Goal: Task Accomplishment & Management: Manage account settings

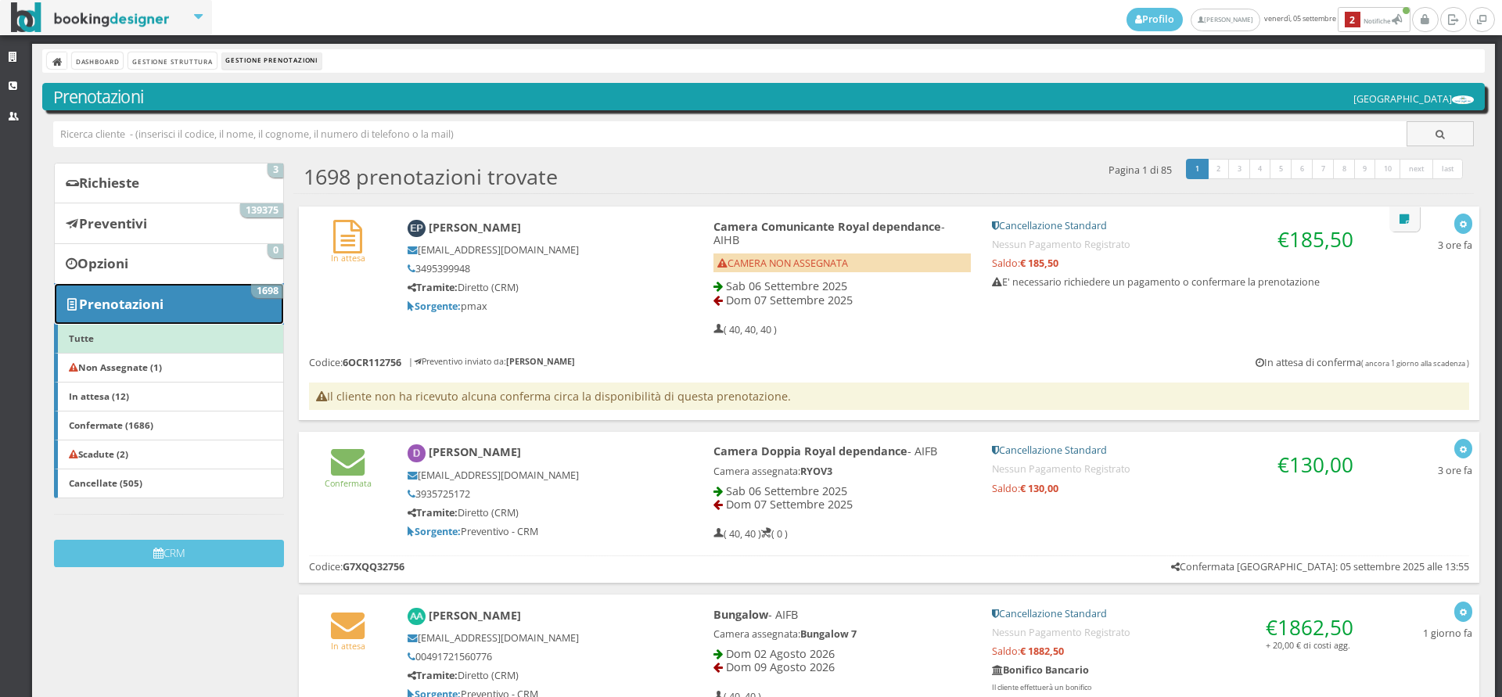
click at [112, 304] on b "Prenotazioni" at bounding box center [121, 304] width 85 height 18
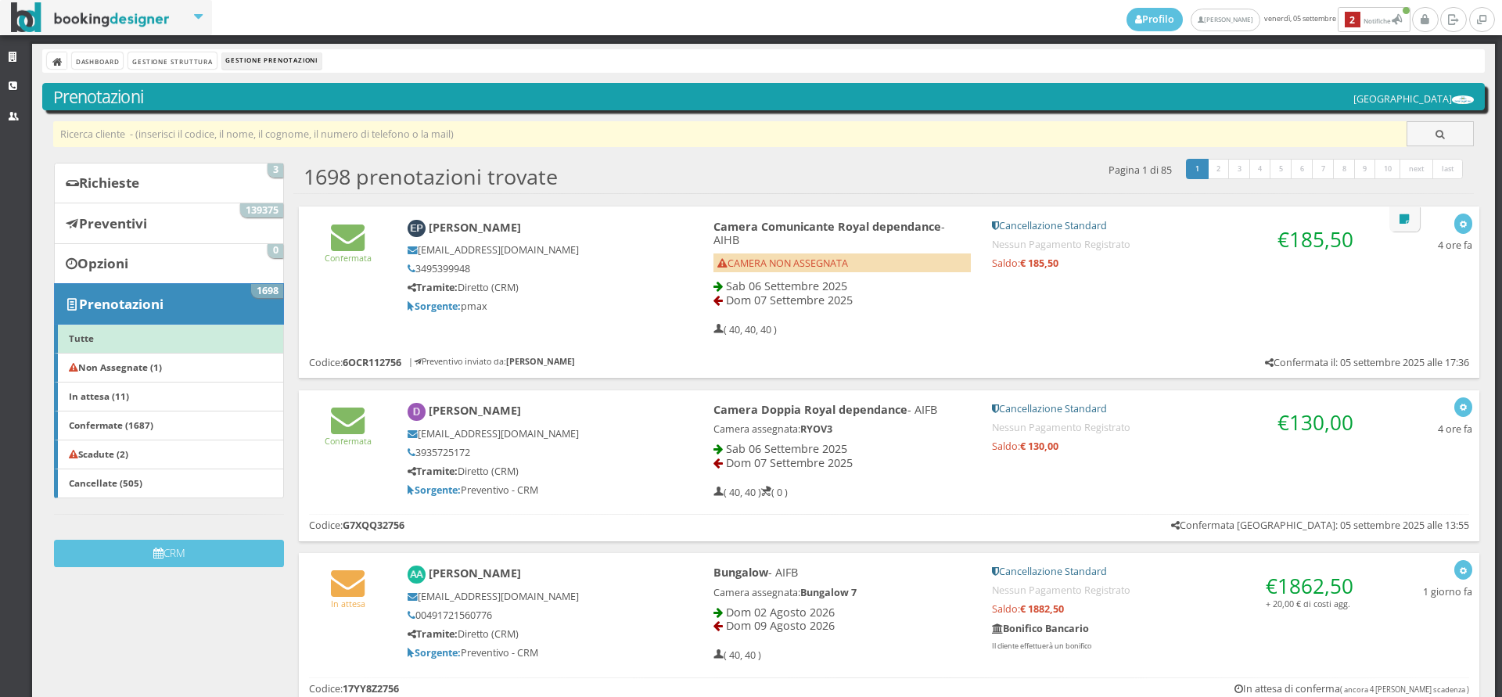
click at [77, 139] on input "text" at bounding box center [730, 134] width 1355 height 26
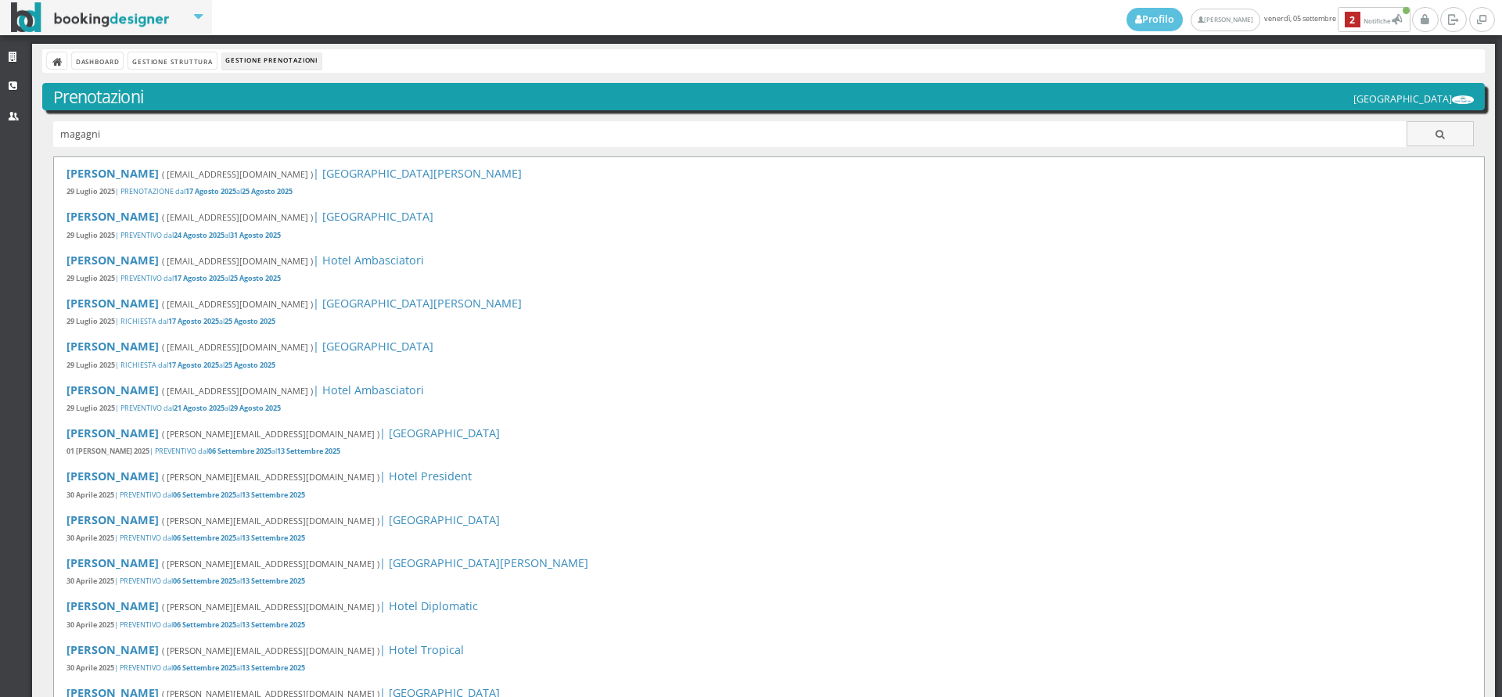
type input "magagni"
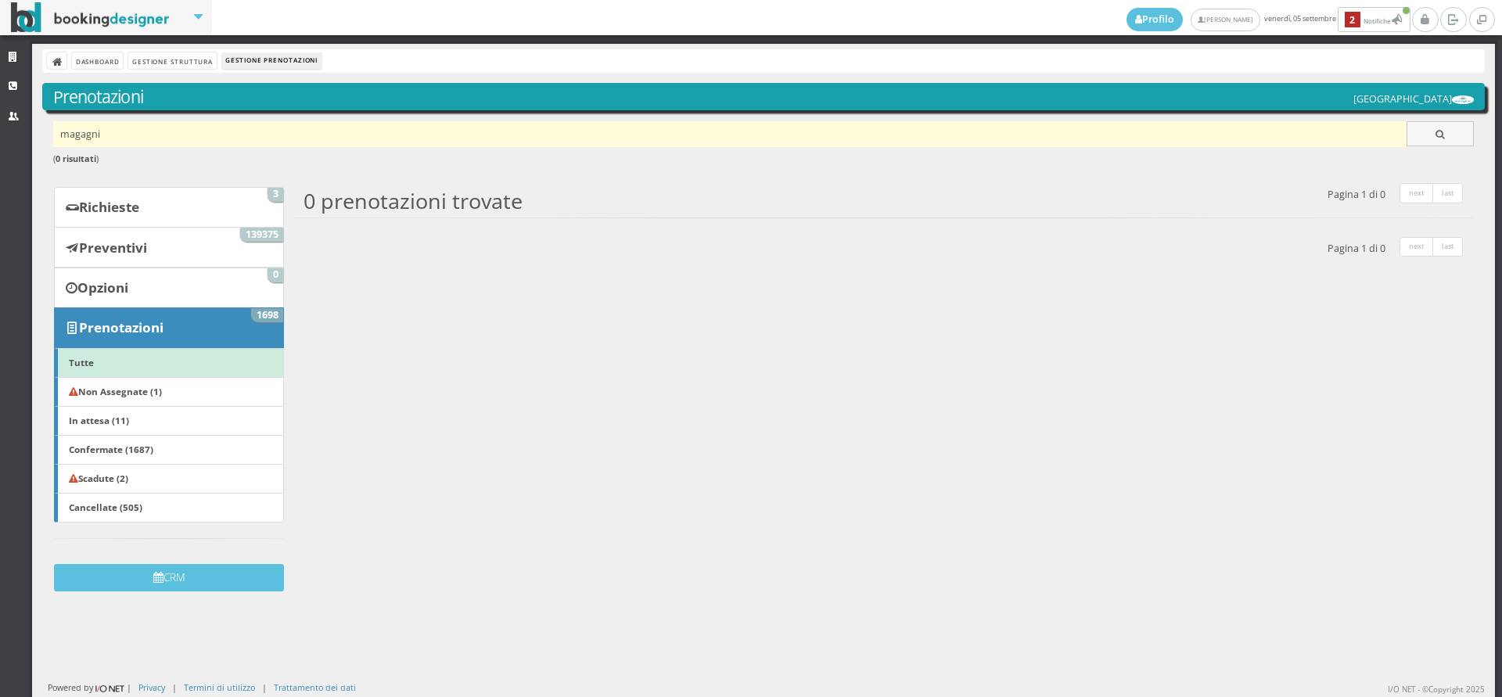
click at [124, 129] on input "magagni" at bounding box center [730, 134] width 1355 height 26
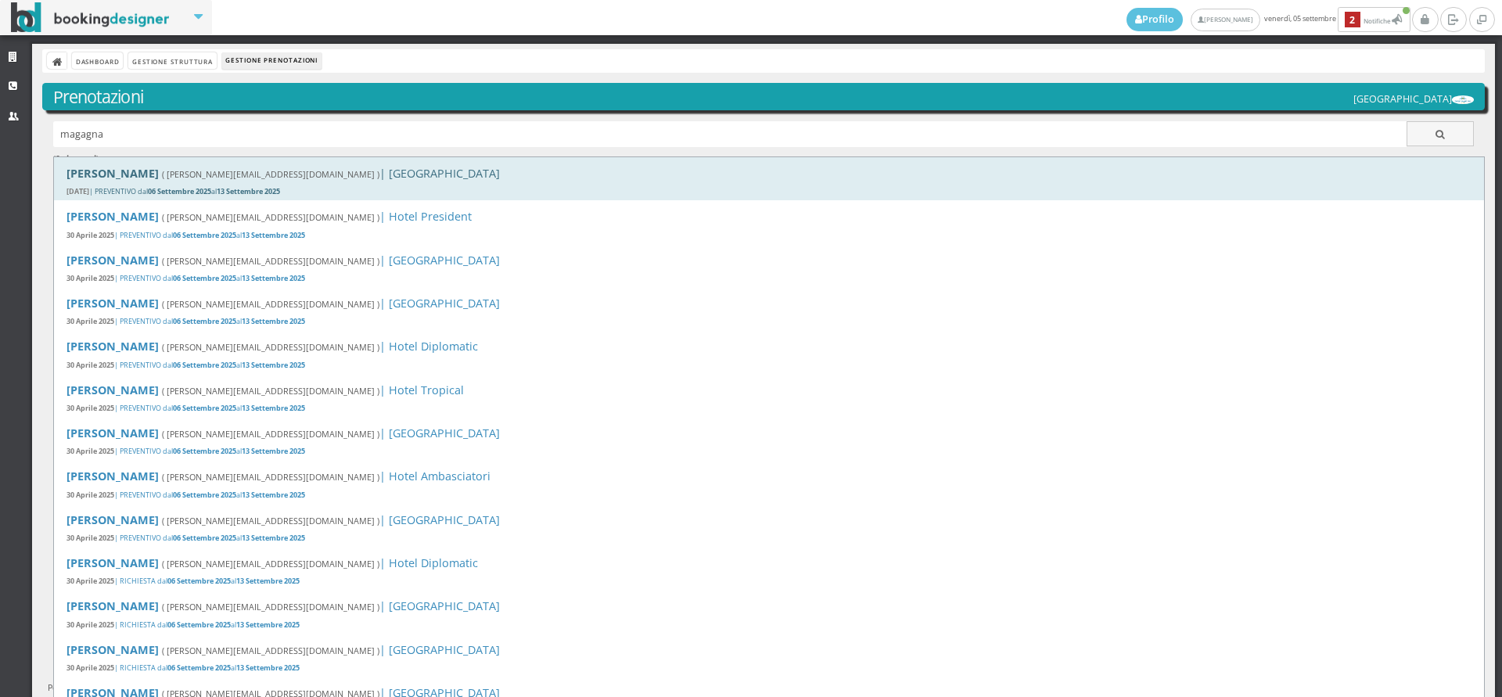
type input "magagna"
click at [111, 168] on b "[PERSON_NAME]" at bounding box center [113, 173] width 92 height 15
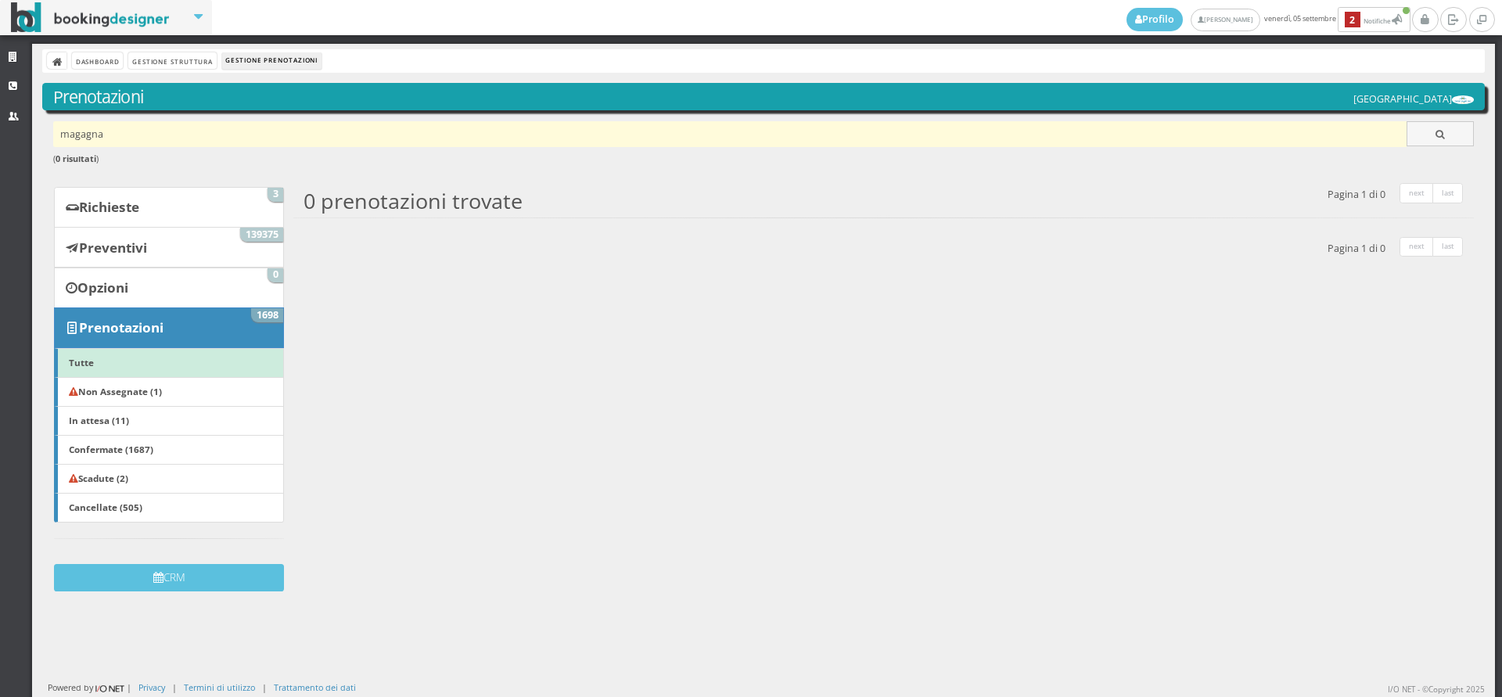
click at [151, 125] on input "magagna" at bounding box center [730, 134] width 1355 height 26
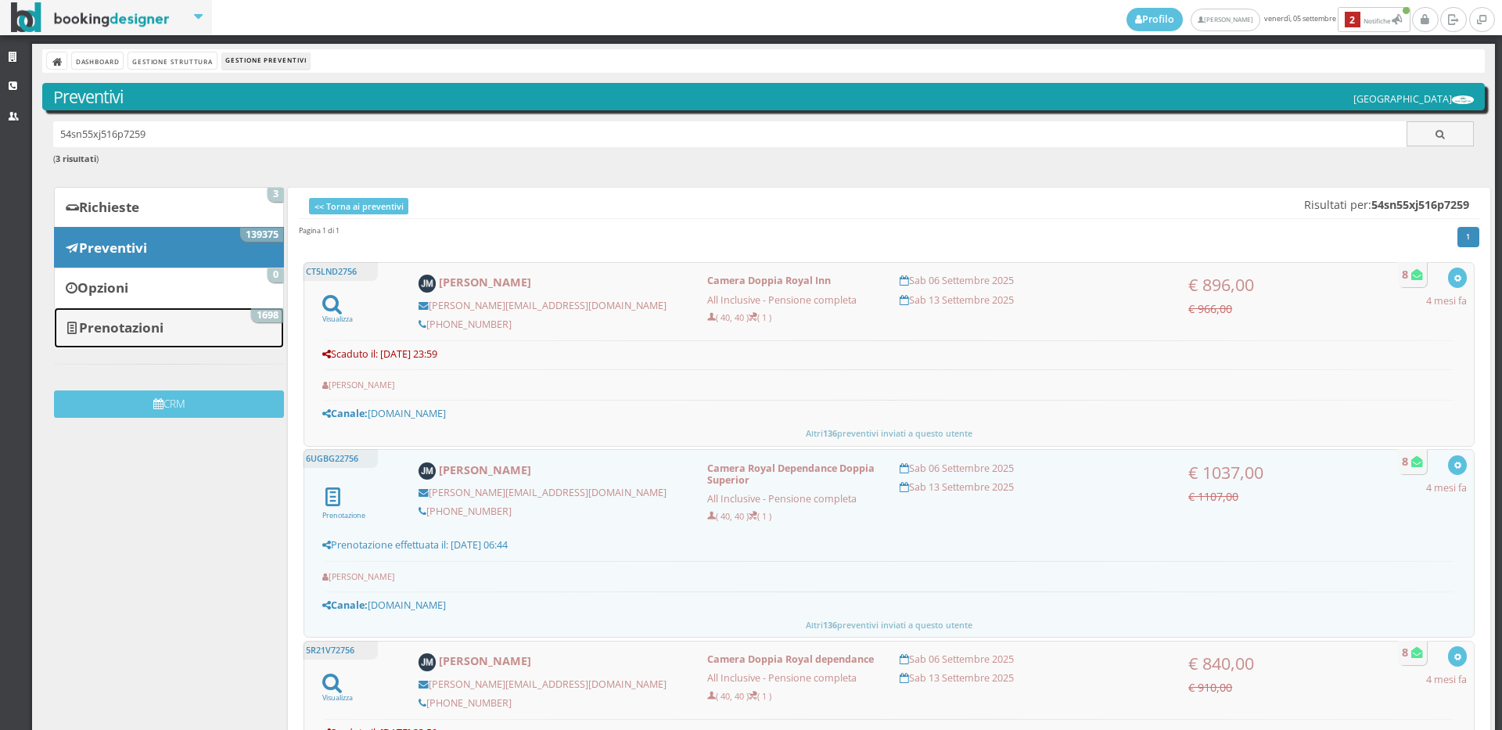
click at [139, 322] on b "Prenotazioni" at bounding box center [121, 327] width 85 height 18
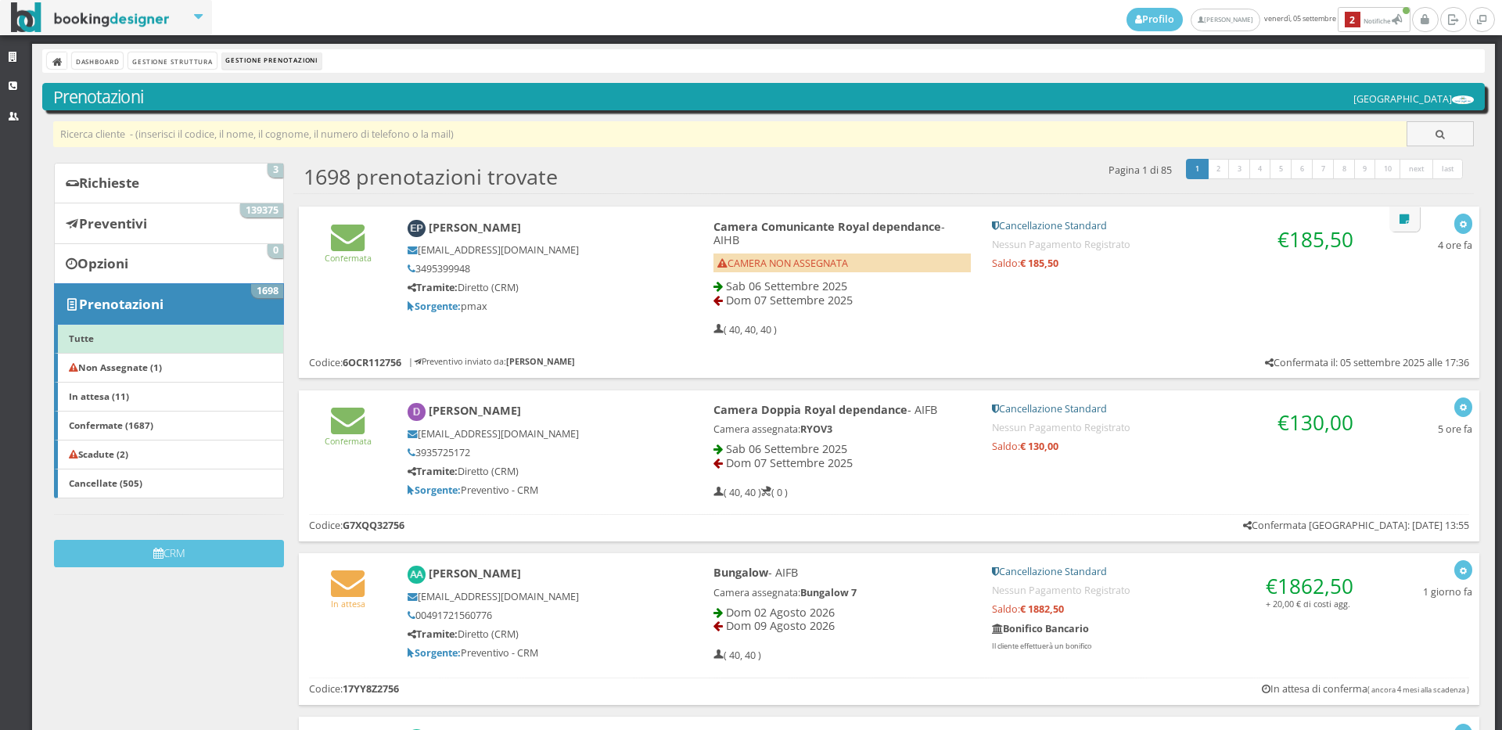
click at [342, 125] on input "text" at bounding box center [730, 134] width 1355 height 26
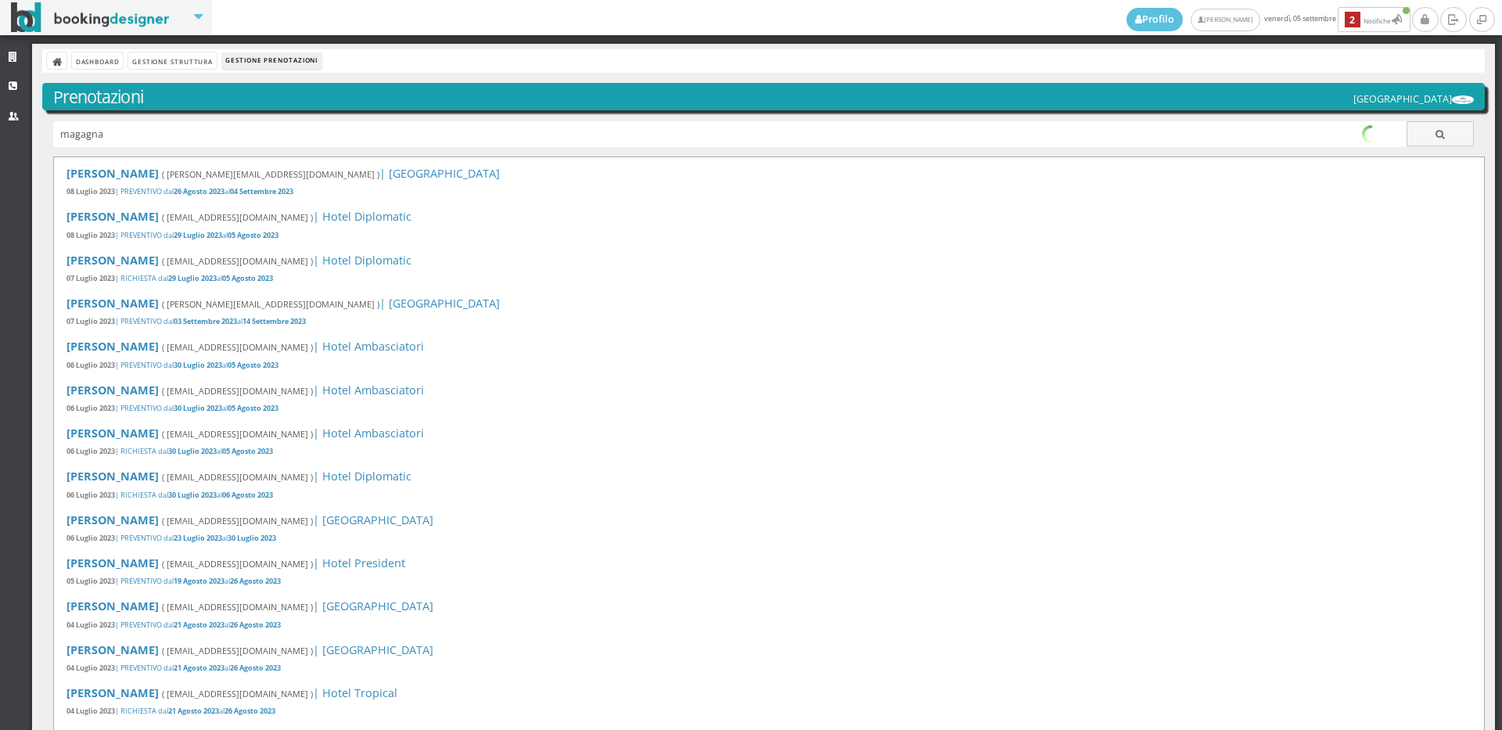
type input "magagna"
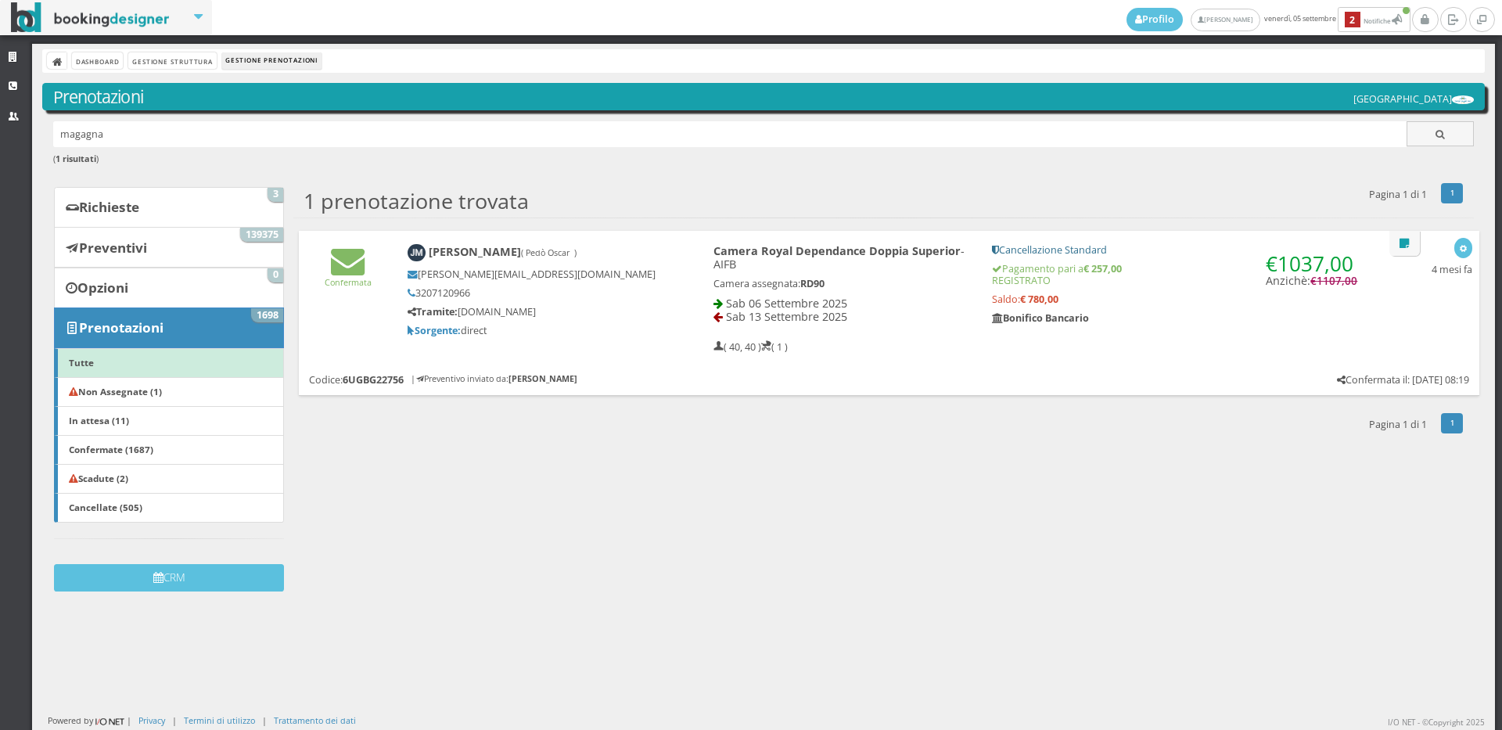
click at [432, 249] on b "[PERSON_NAME] ( Pedò Oscar )" at bounding box center [503, 251] width 148 height 15
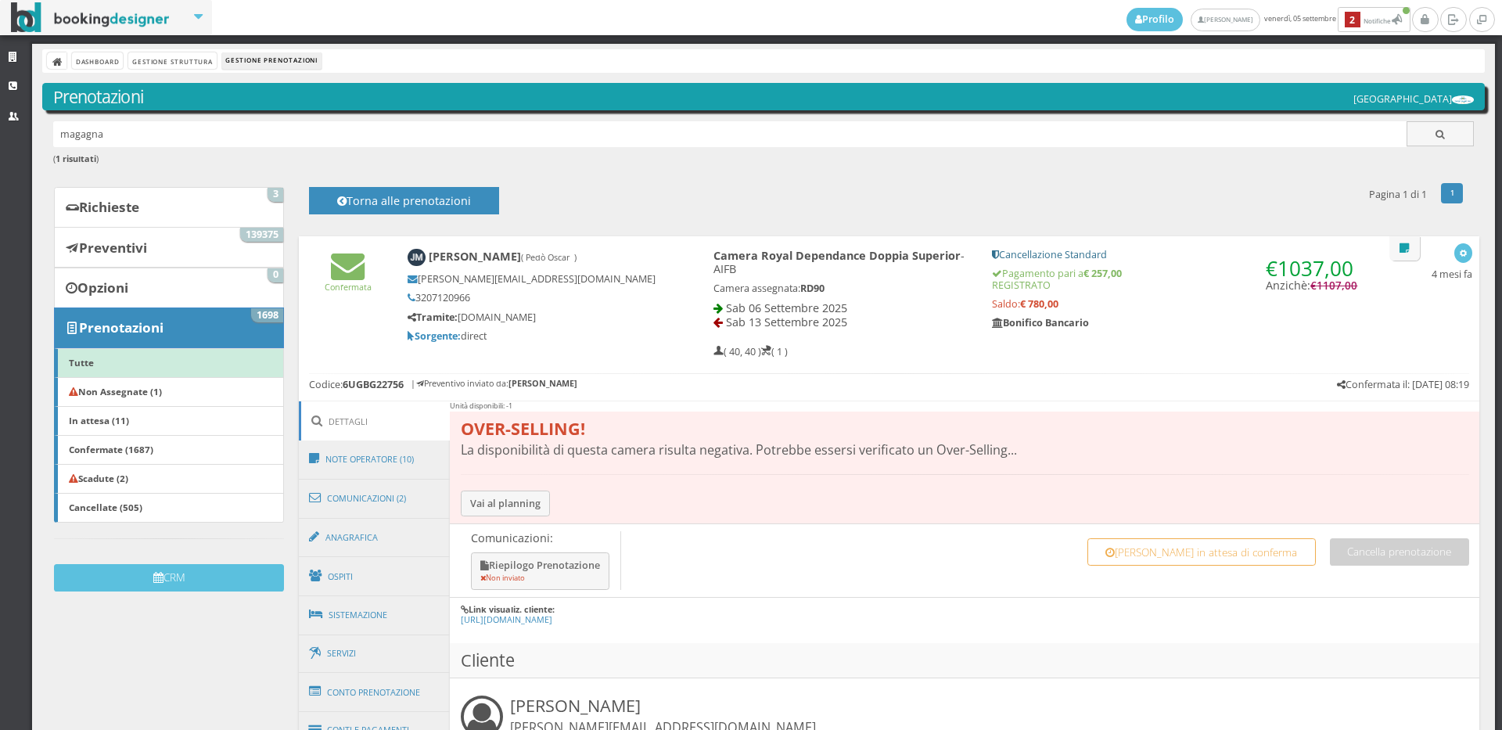
scroll to position [87, 0]
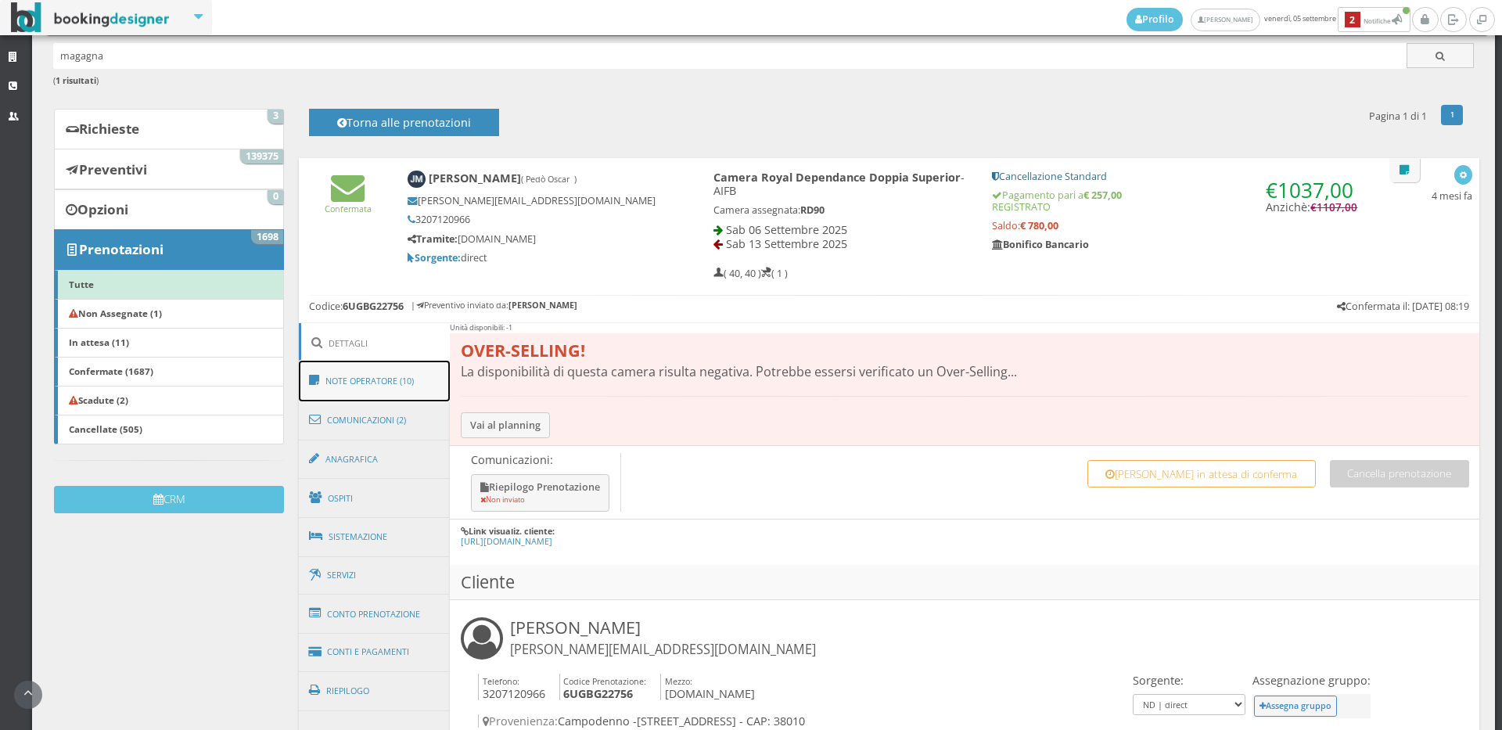
click at [369, 390] on link "Note Operatore (10)" at bounding box center [375, 381] width 152 height 41
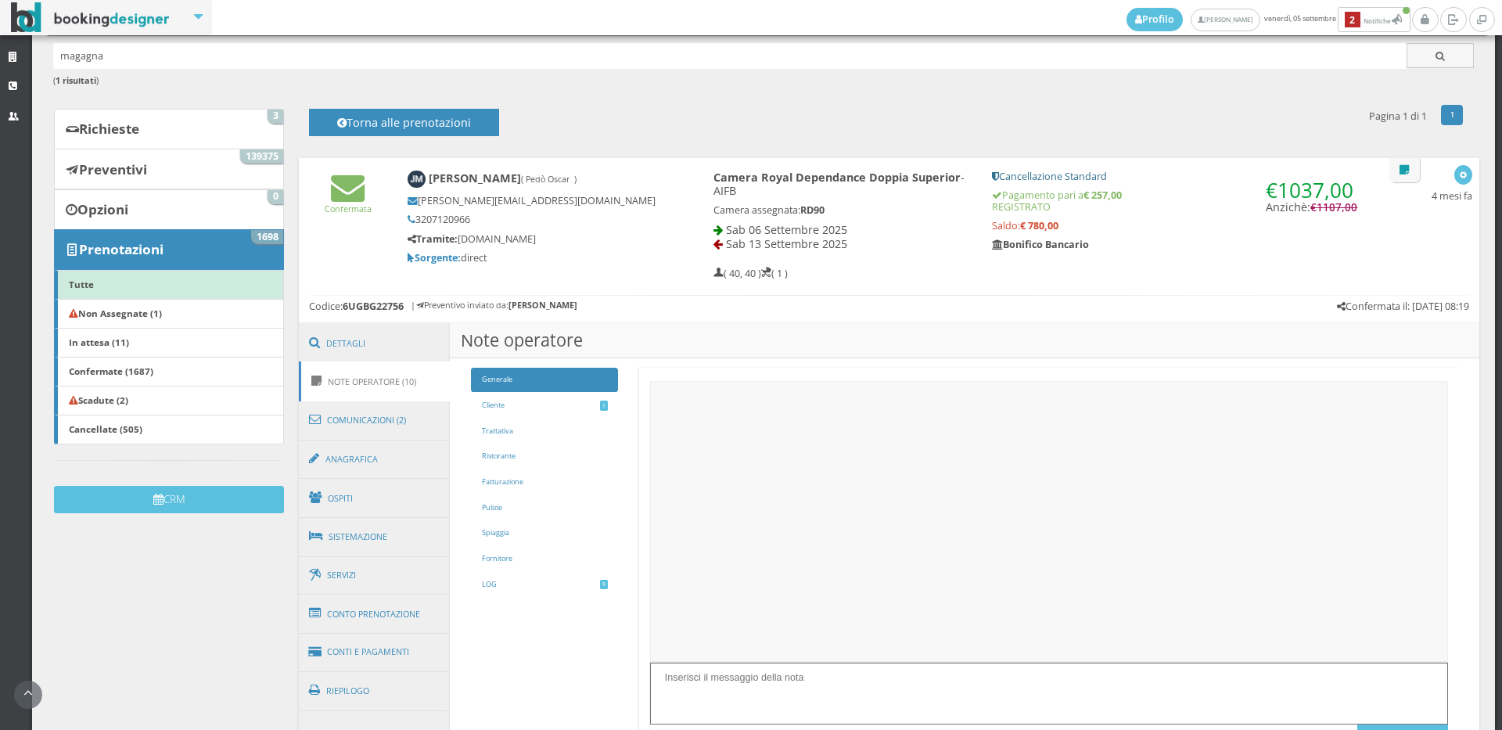
scroll to position [216, 0]
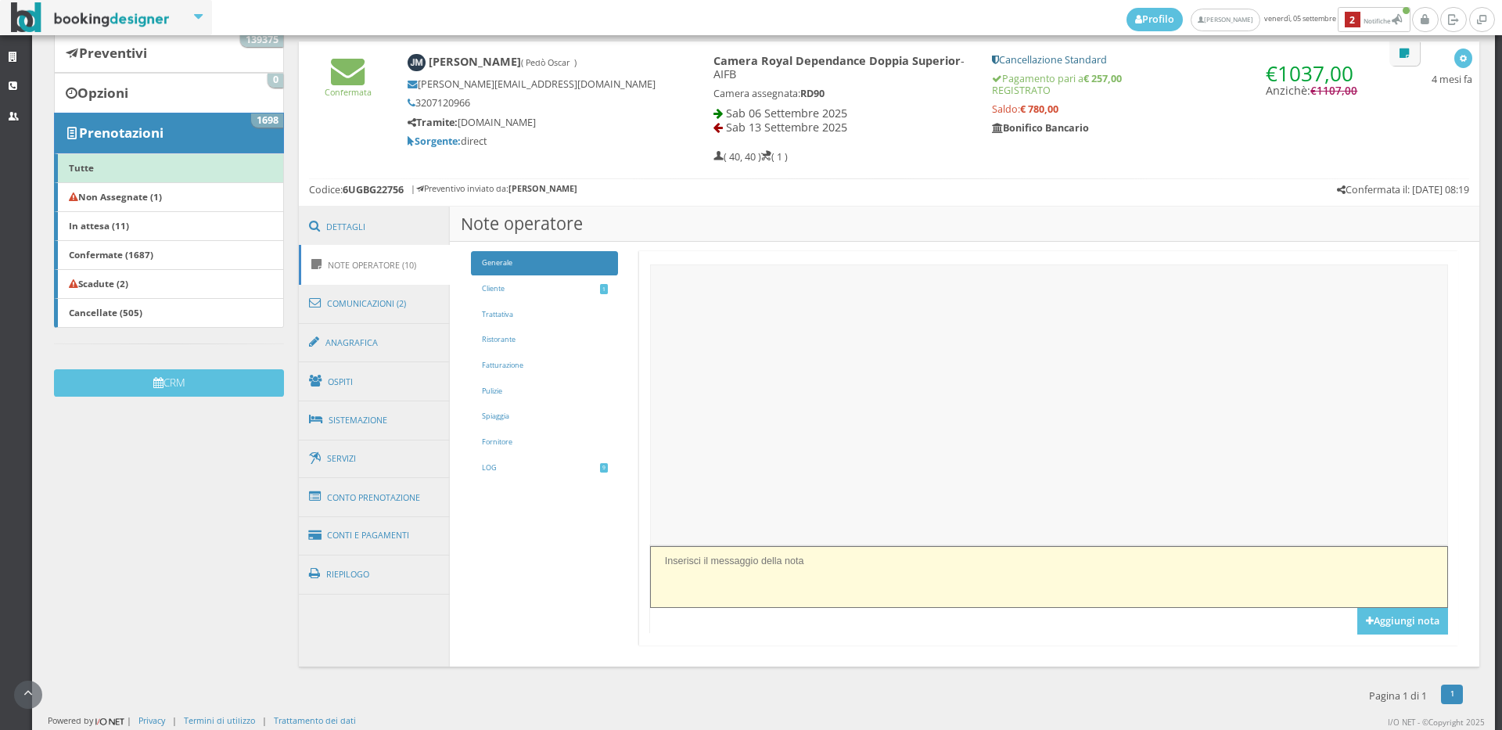
click at [675, 549] on textarea at bounding box center [1049, 577] width 798 height 62
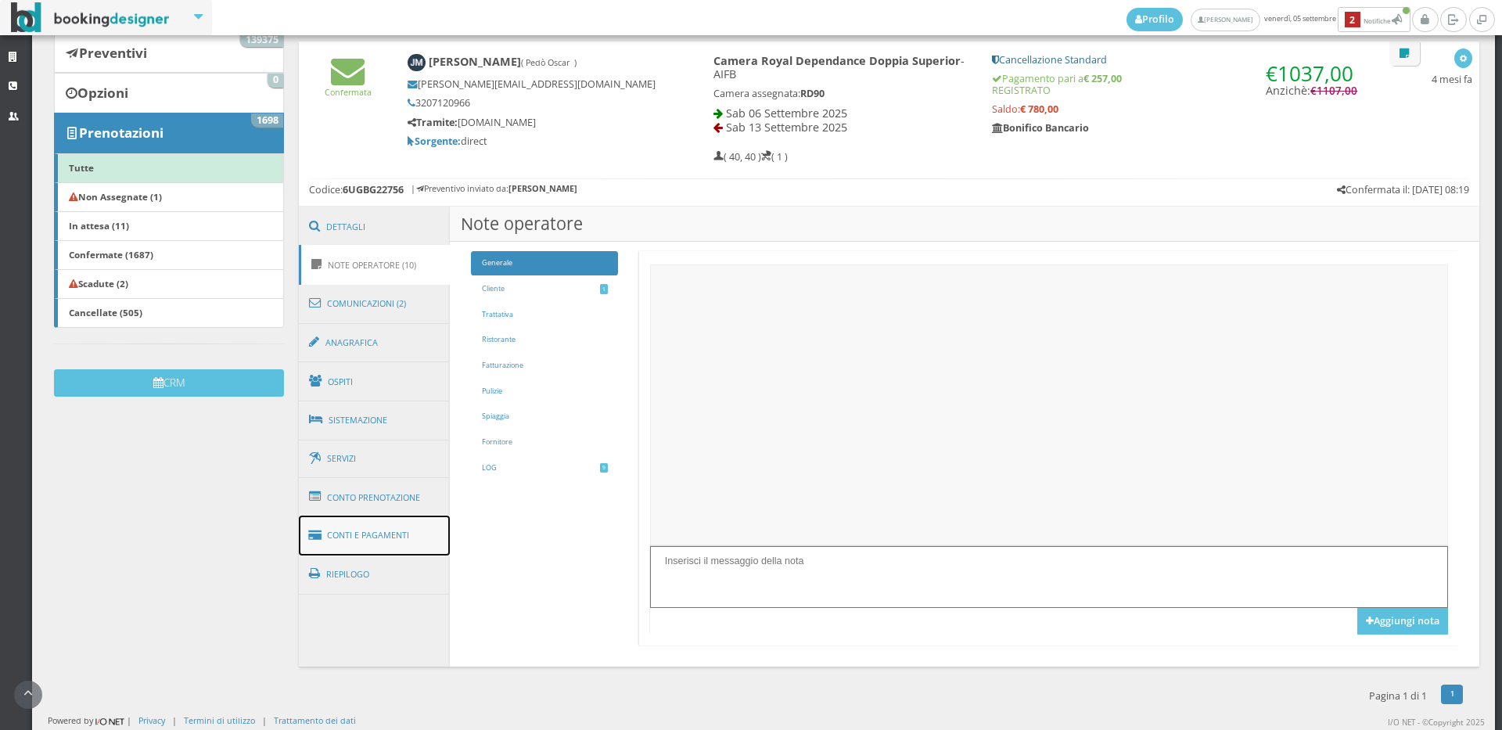
click at [365, 531] on link "Conti e Pagamenti" at bounding box center [375, 536] width 152 height 40
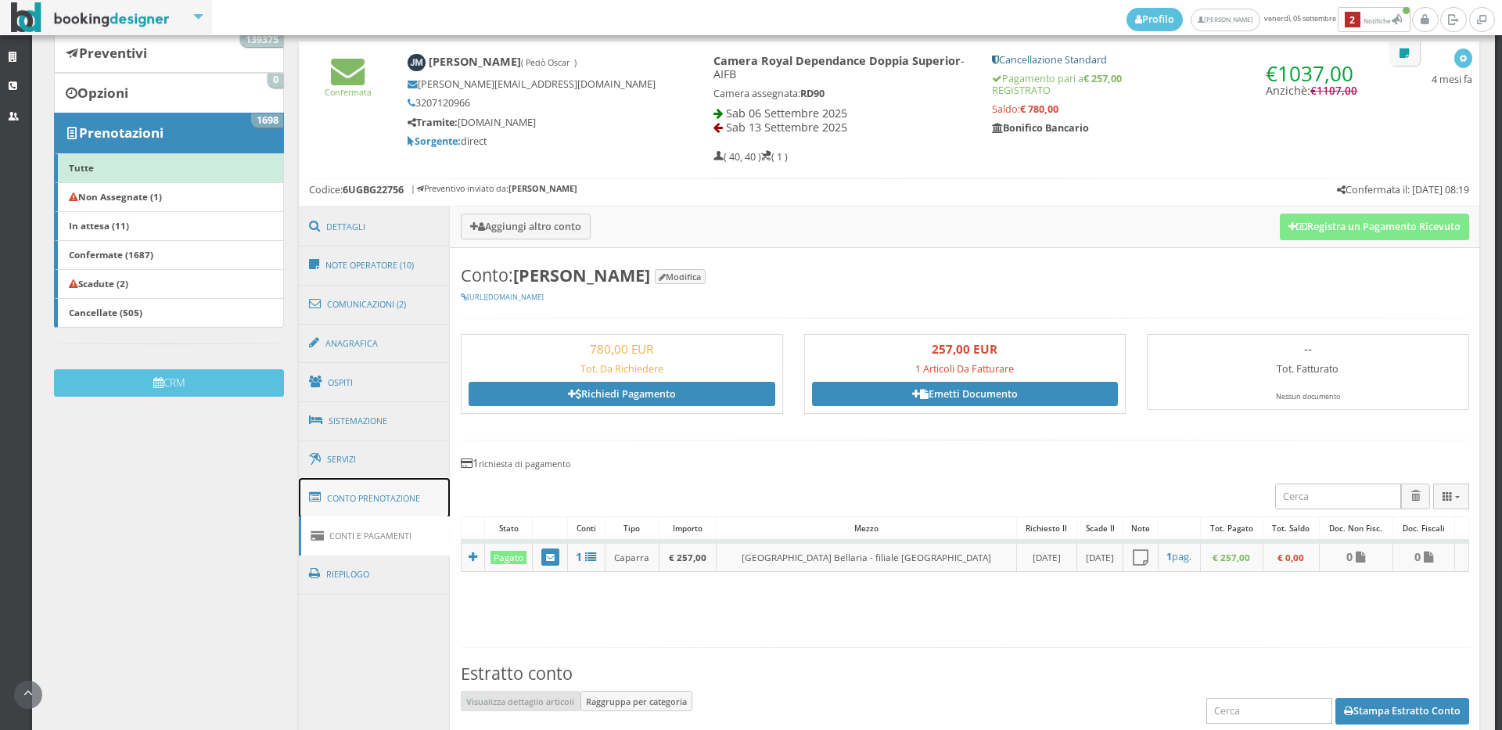
click at [376, 502] on link "Conto Prenotazione" at bounding box center [375, 498] width 152 height 41
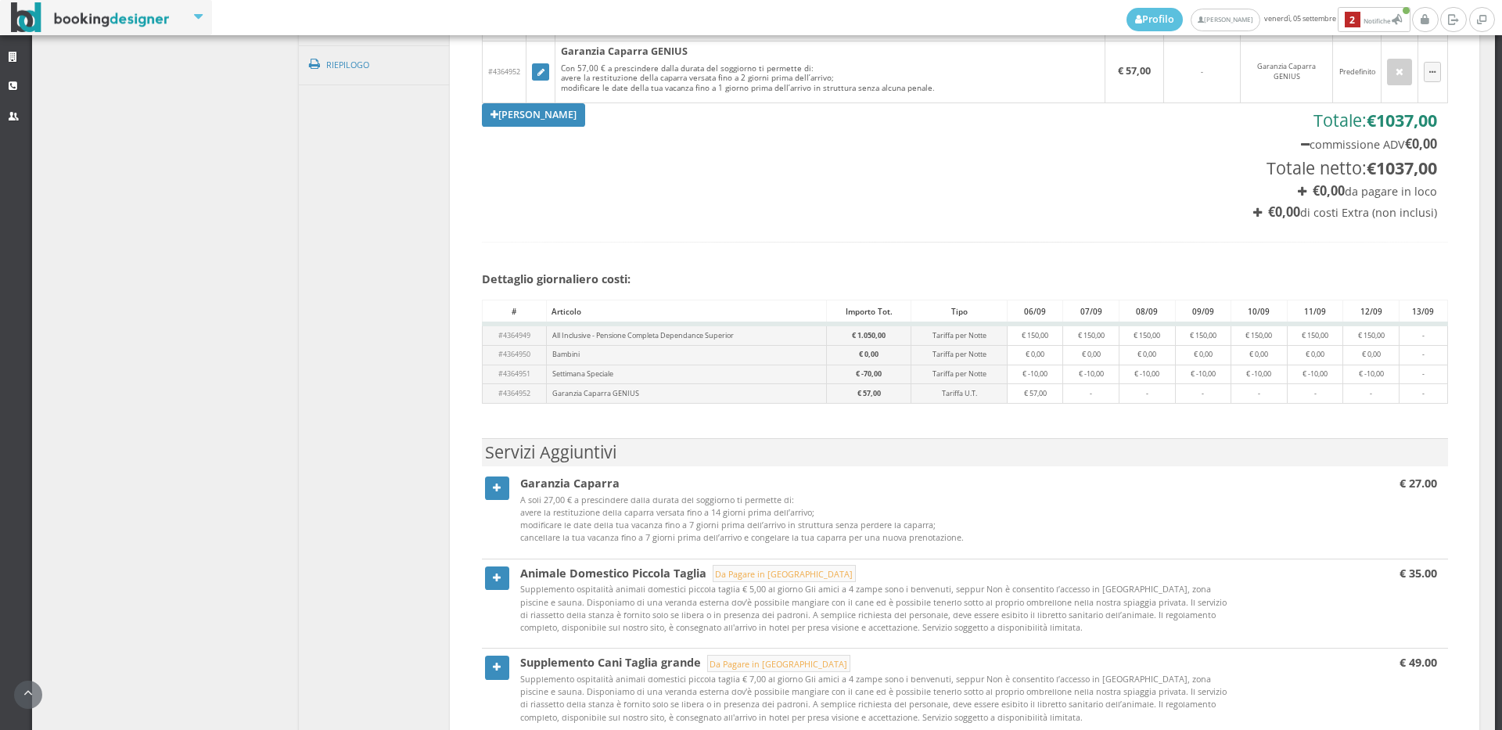
scroll to position [410, 0]
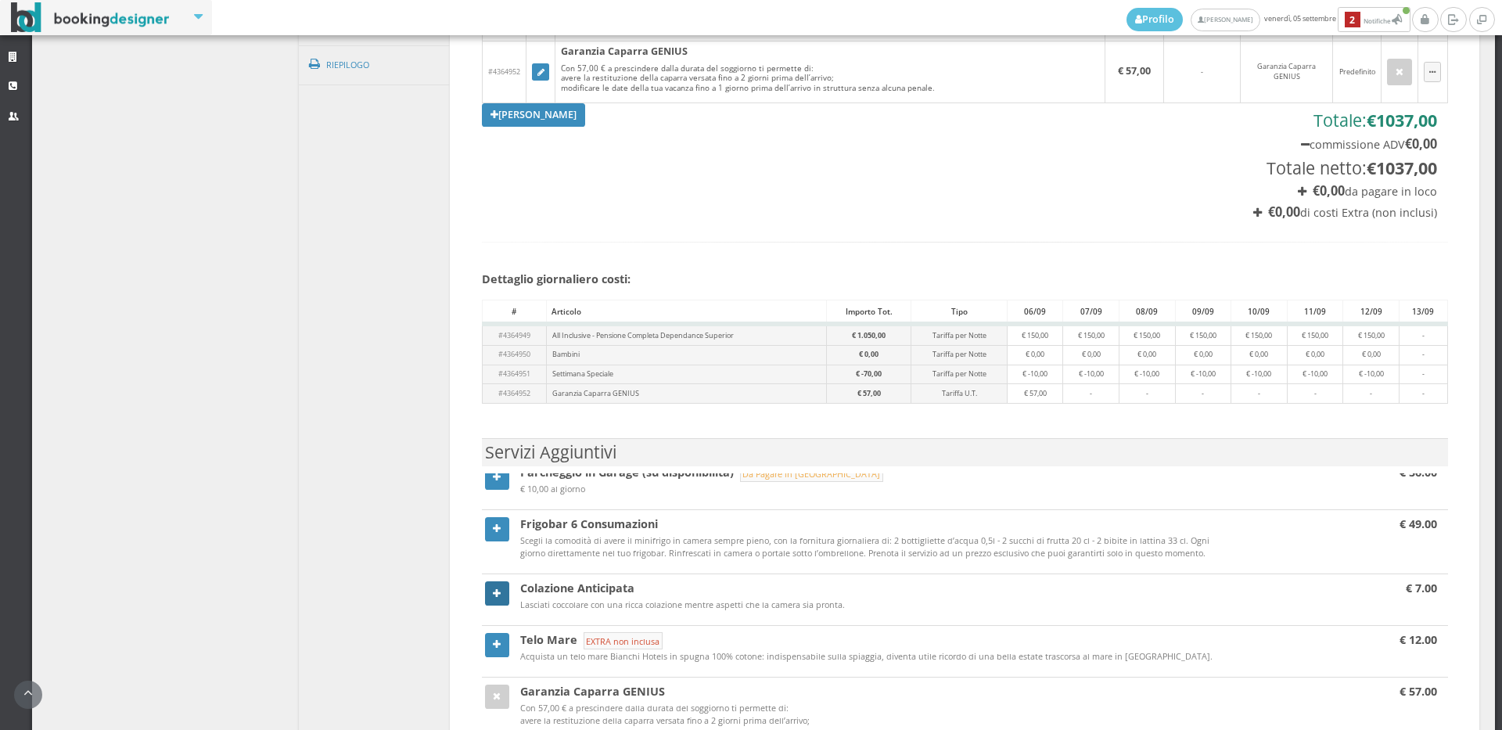
click at [495, 593] on icon at bounding box center [497, 594] width 8 height 10
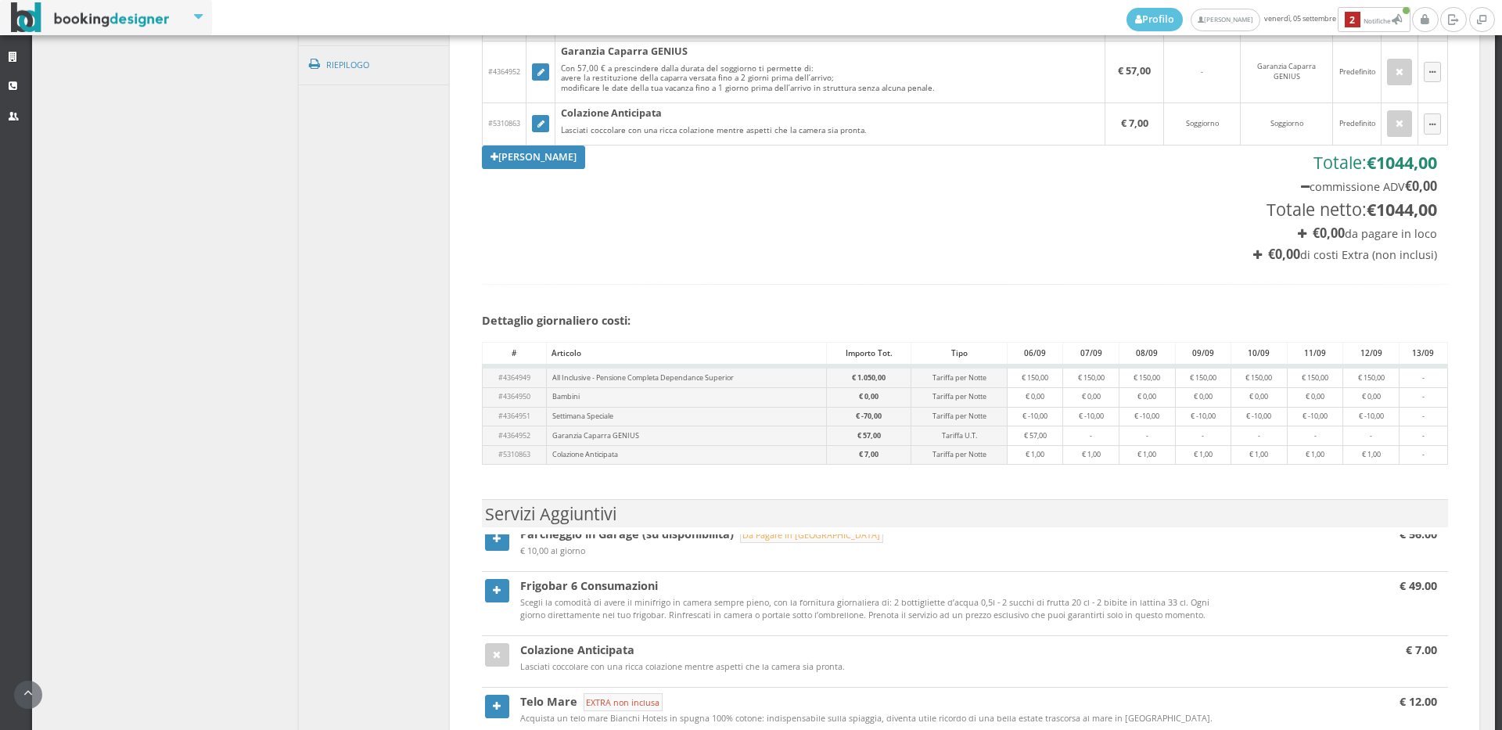
scroll to position [521, 0]
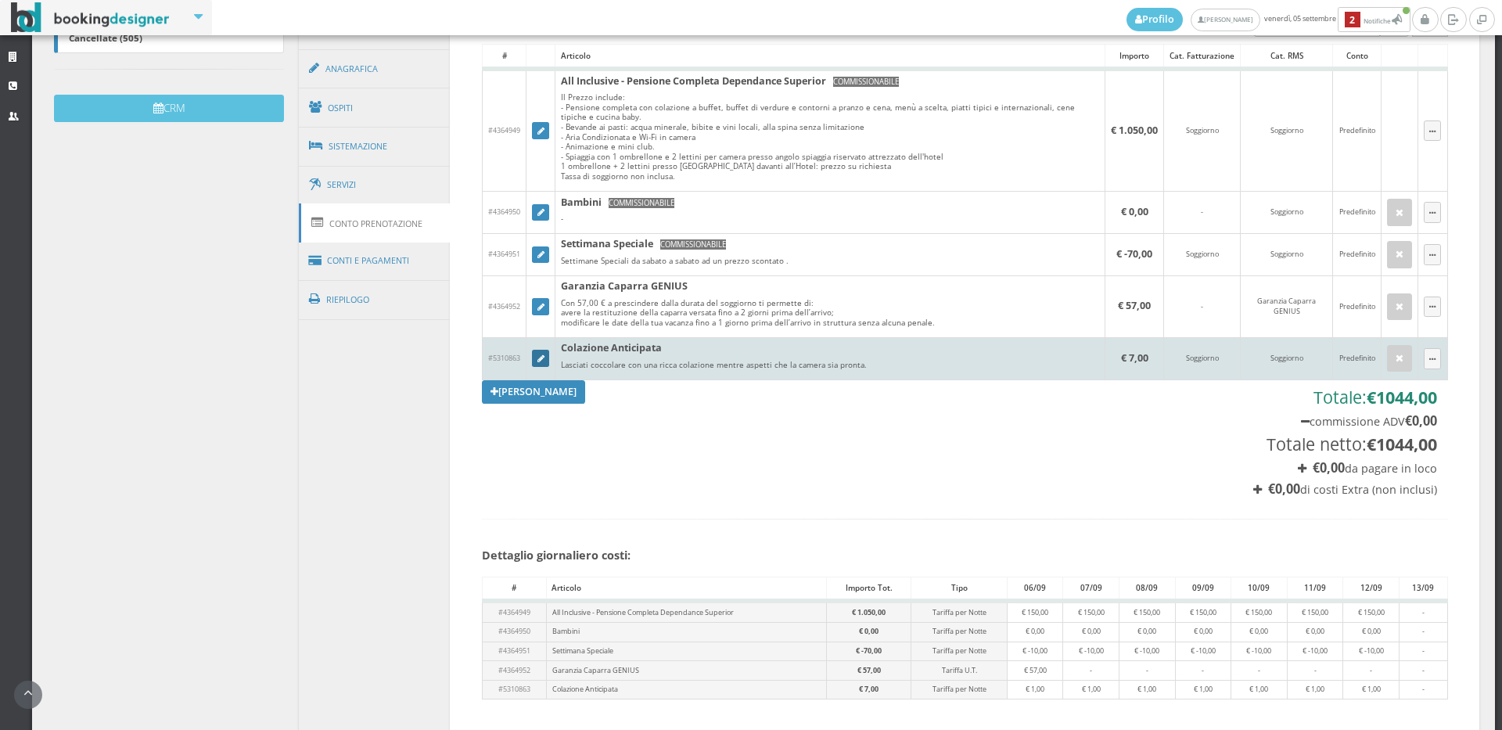
click at [538, 357] on icon at bounding box center [541, 359] width 7 height 9
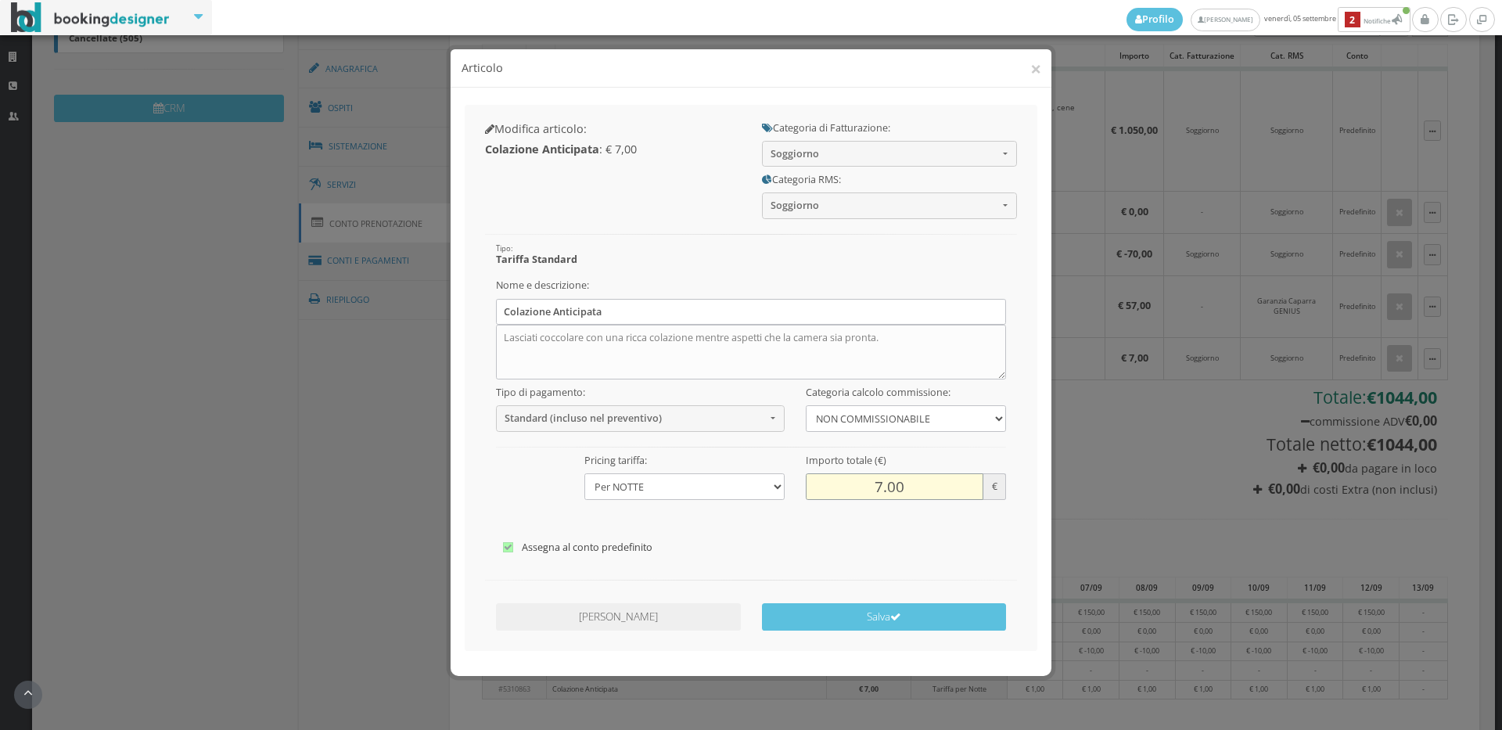
click at [881, 484] on input "7.00" at bounding box center [895, 486] width 178 height 26
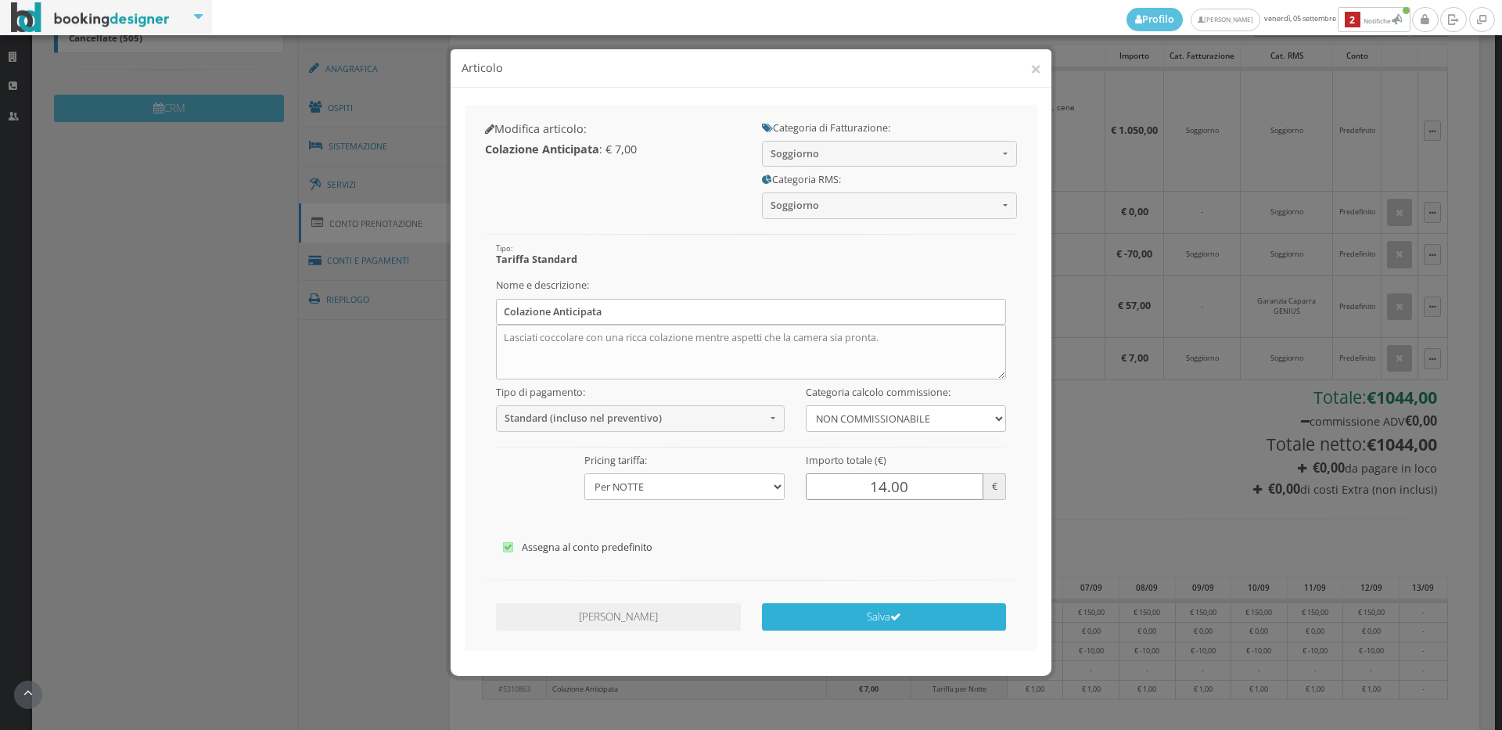
type input "14.00"
click at [840, 617] on button "Salva" at bounding box center [884, 616] width 245 height 27
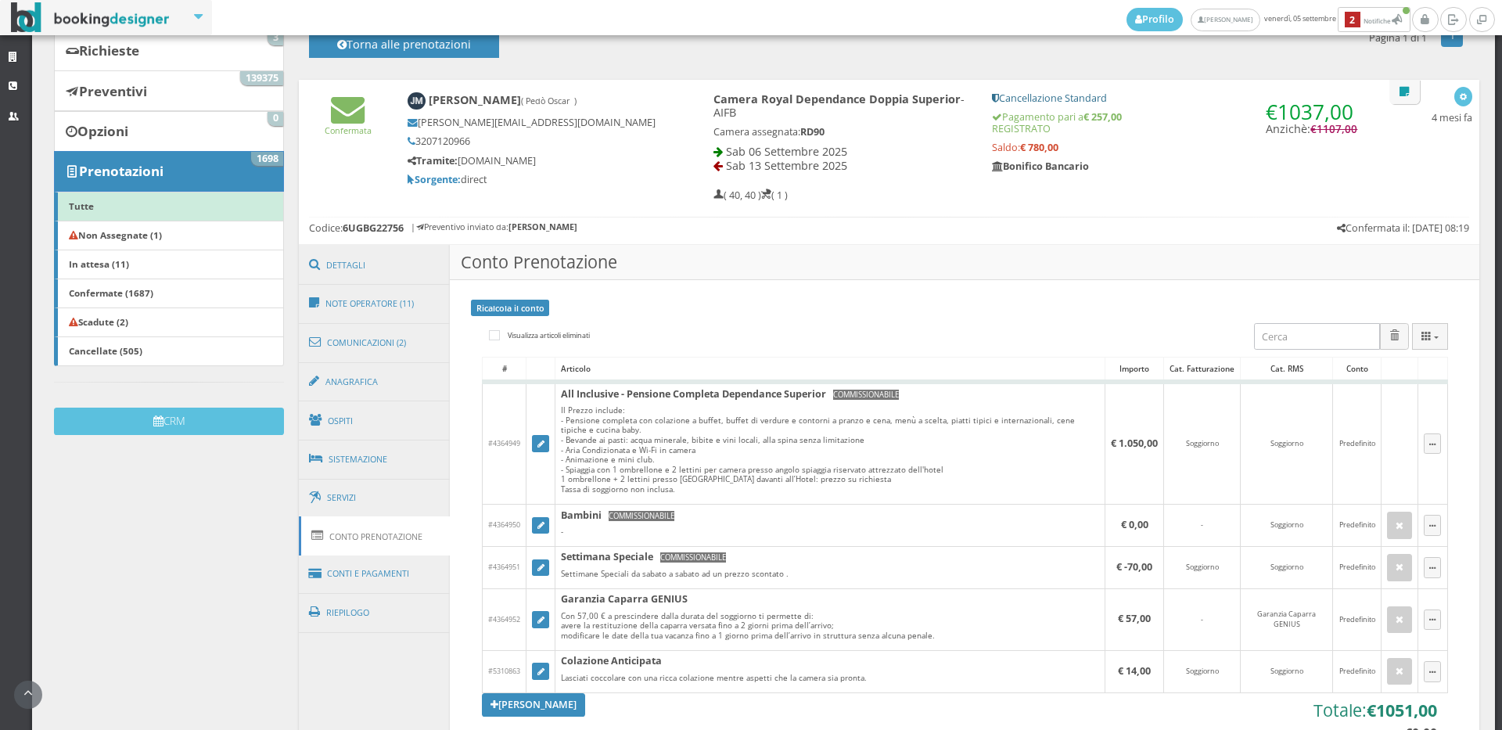
scroll to position [0, 0]
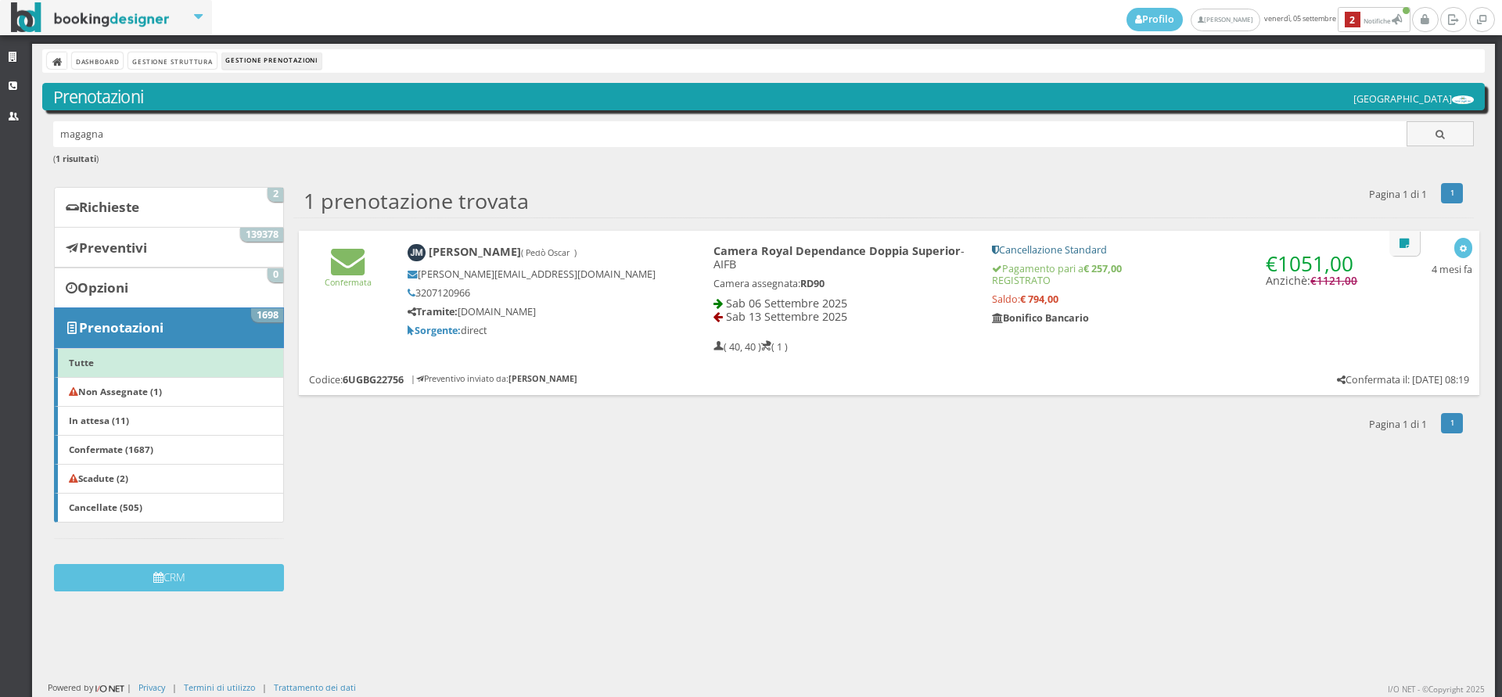
click at [410, 253] on img at bounding box center [417, 253] width 18 height 18
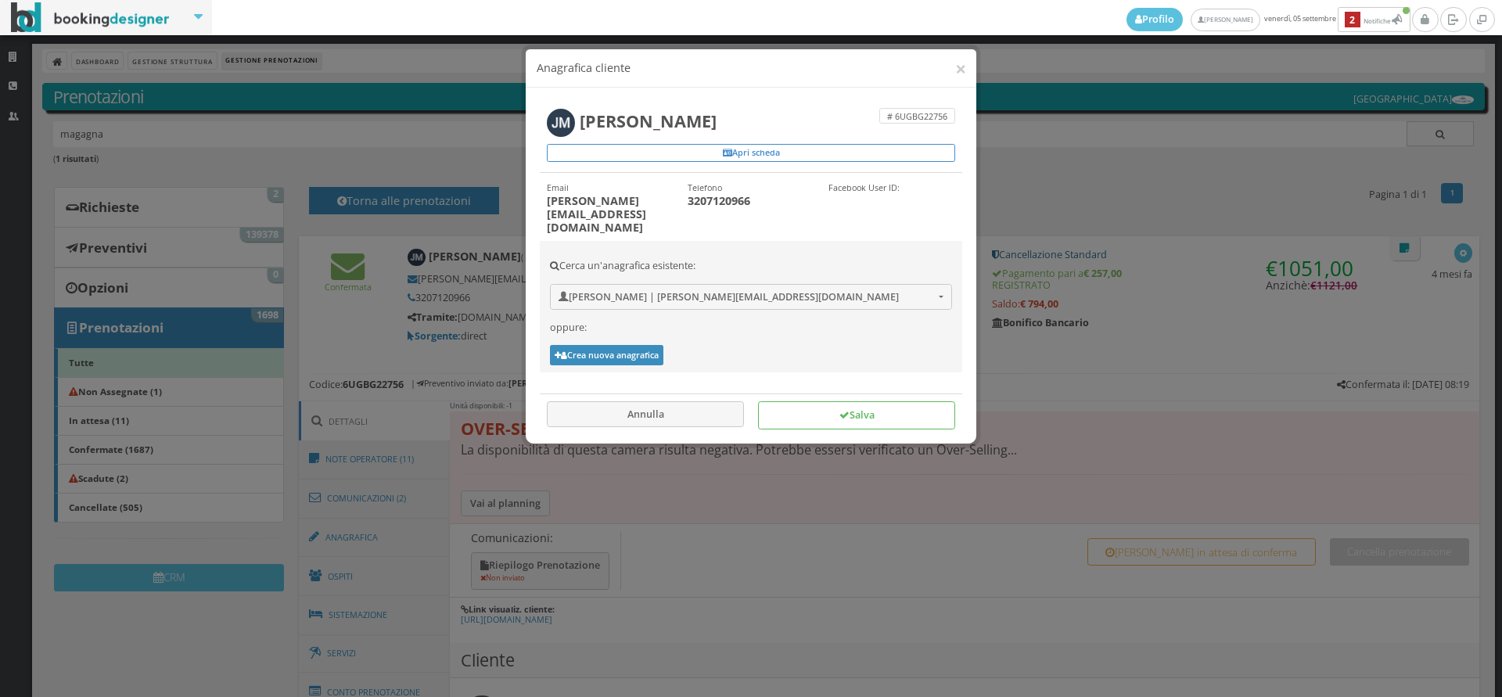
click at [462, 455] on div "× Anagrafica cliente # 6UGBG22756 [PERSON_NAME] Apri scheda Email [PERSON_NAME]…" at bounding box center [751, 348] width 1502 height 697
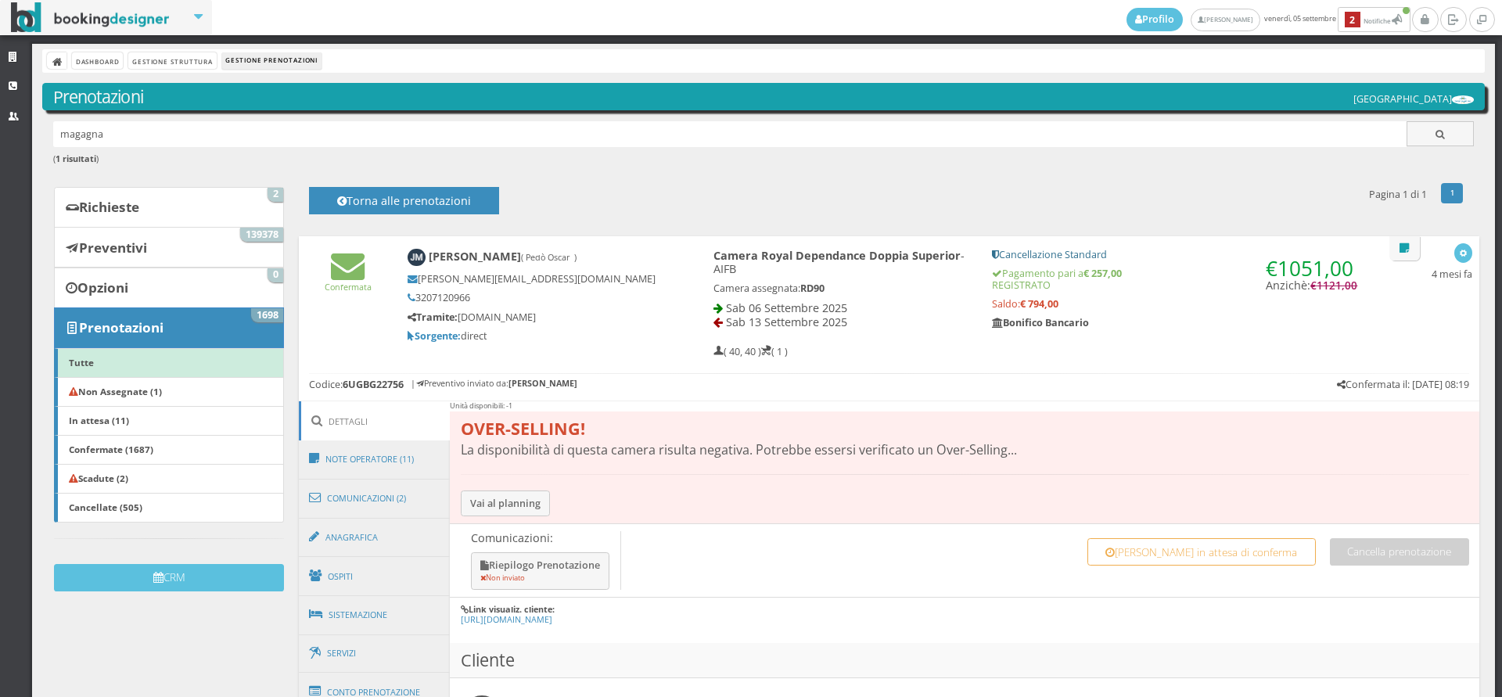
scroll to position [174, 0]
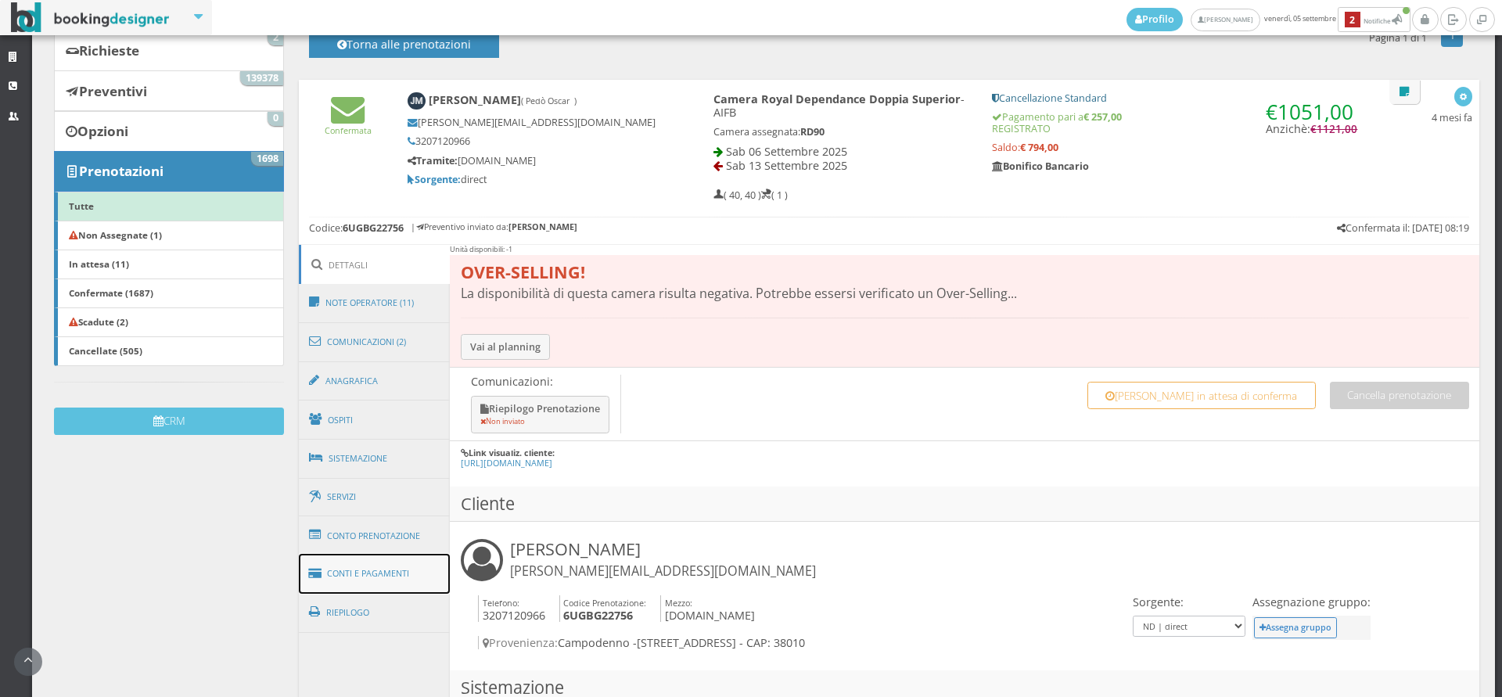
click at [365, 575] on link "Conti e Pagamenti" at bounding box center [375, 574] width 152 height 40
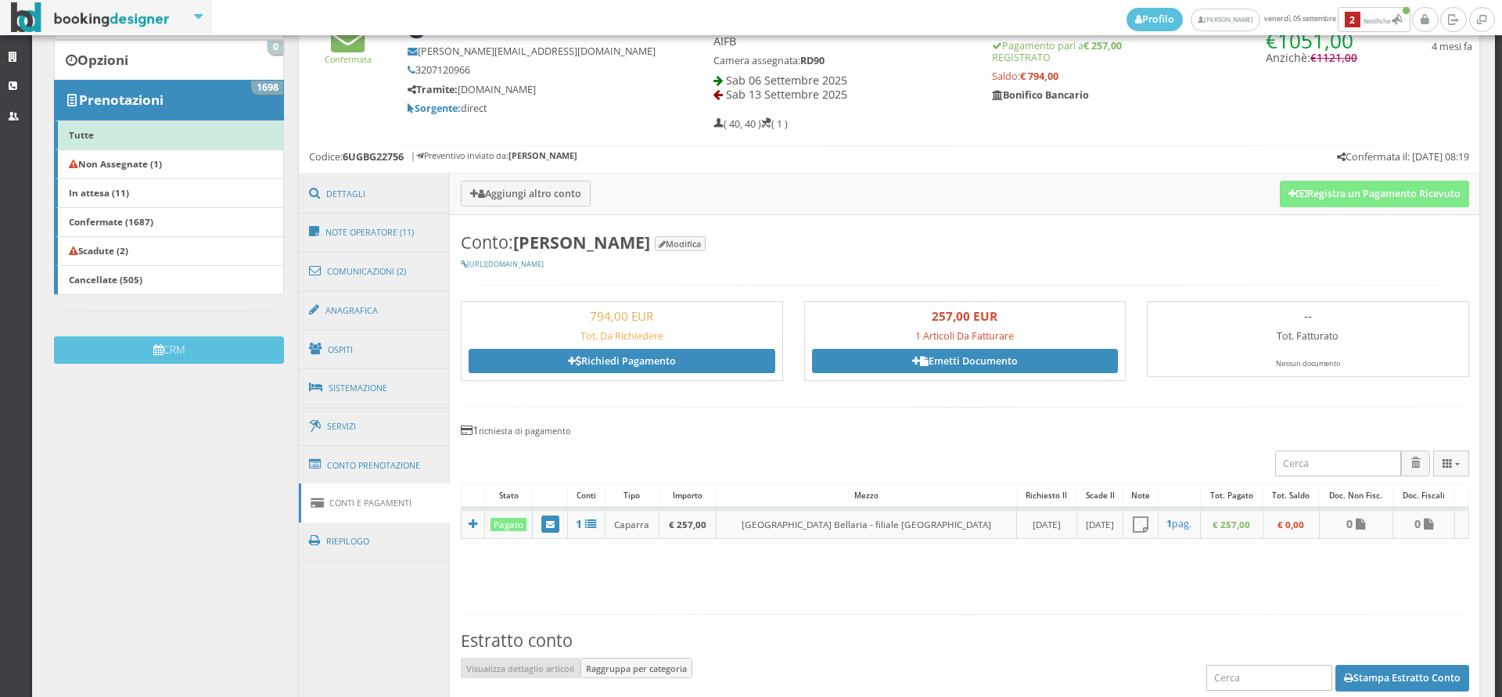
scroll to position [0, 0]
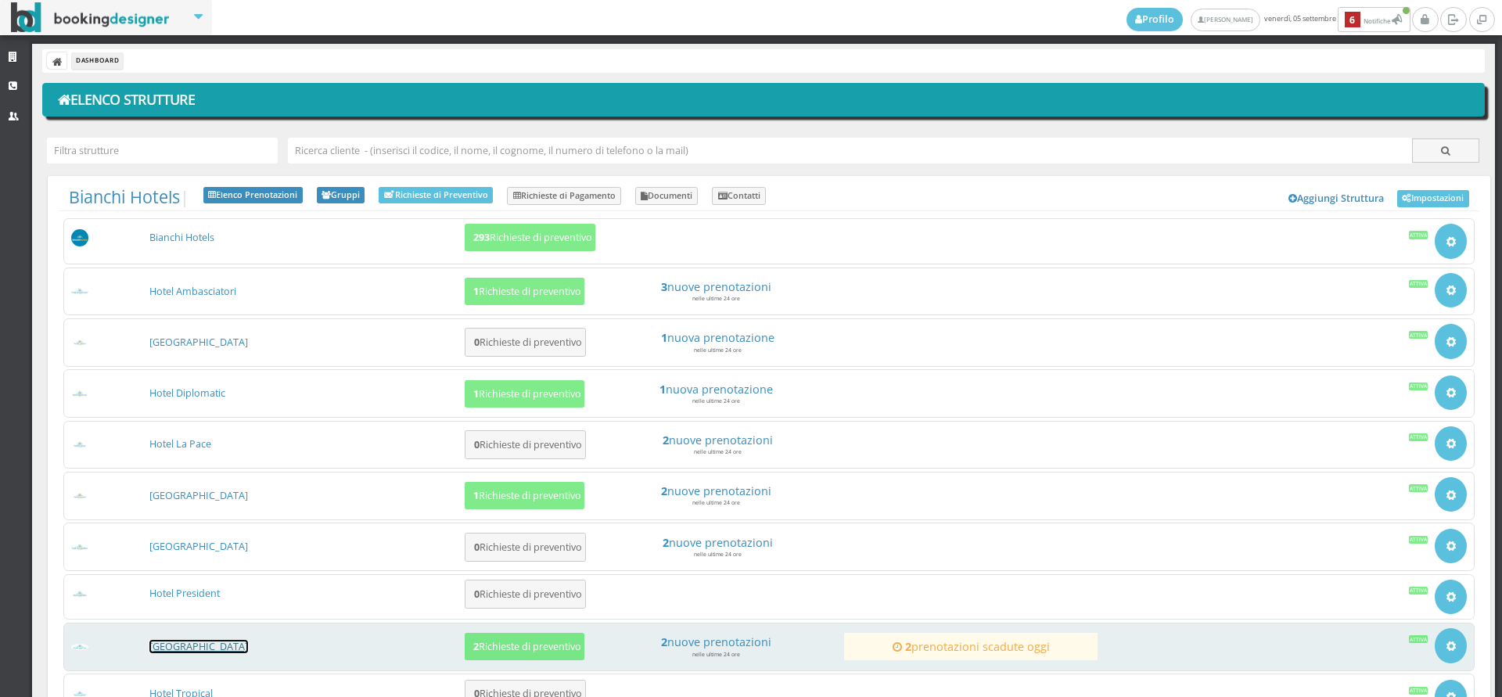
click at [200, 643] on link "[GEOGRAPHIC_DATA]" at bounding box center [198, 646] width 99 height 13
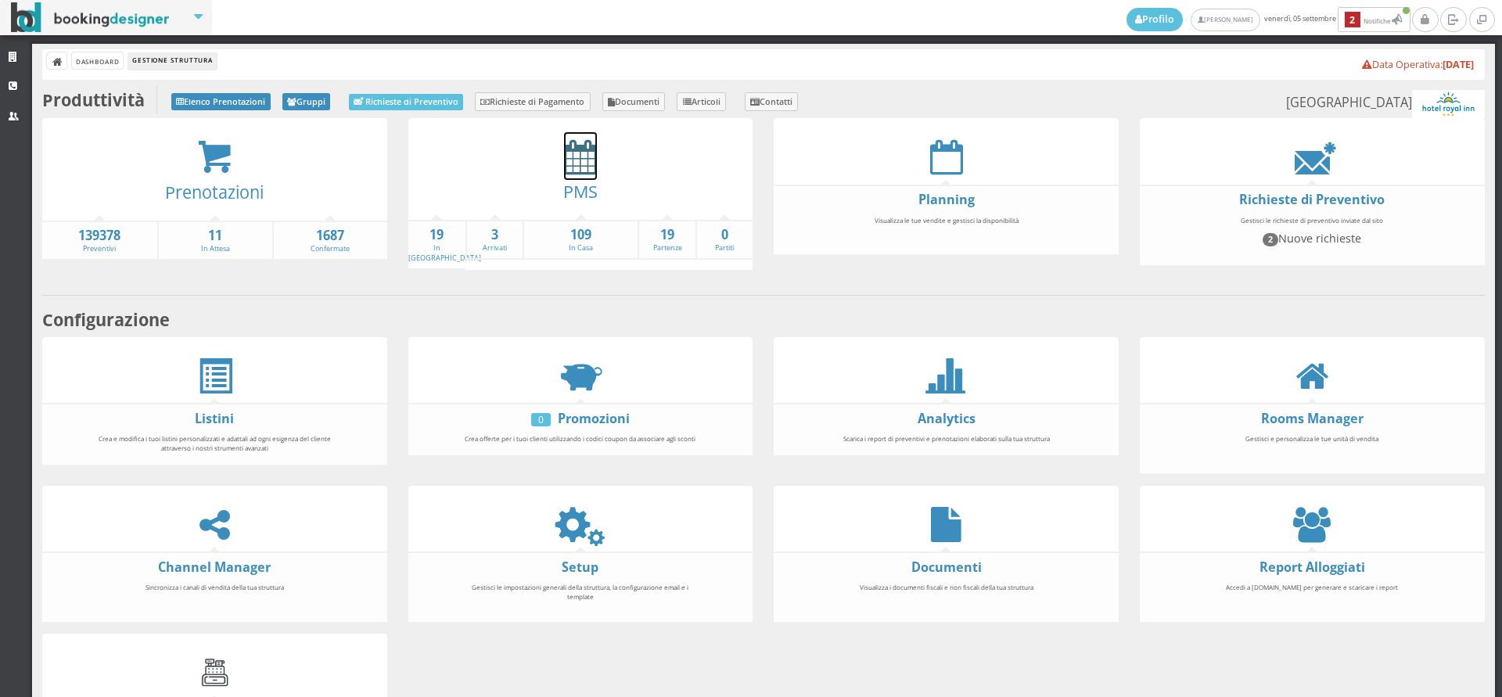
click at [584, 165] on icon at bounding box center [580, 156] width 33 height 35
